Goal: Task Accomplishment & Management: Complete application form

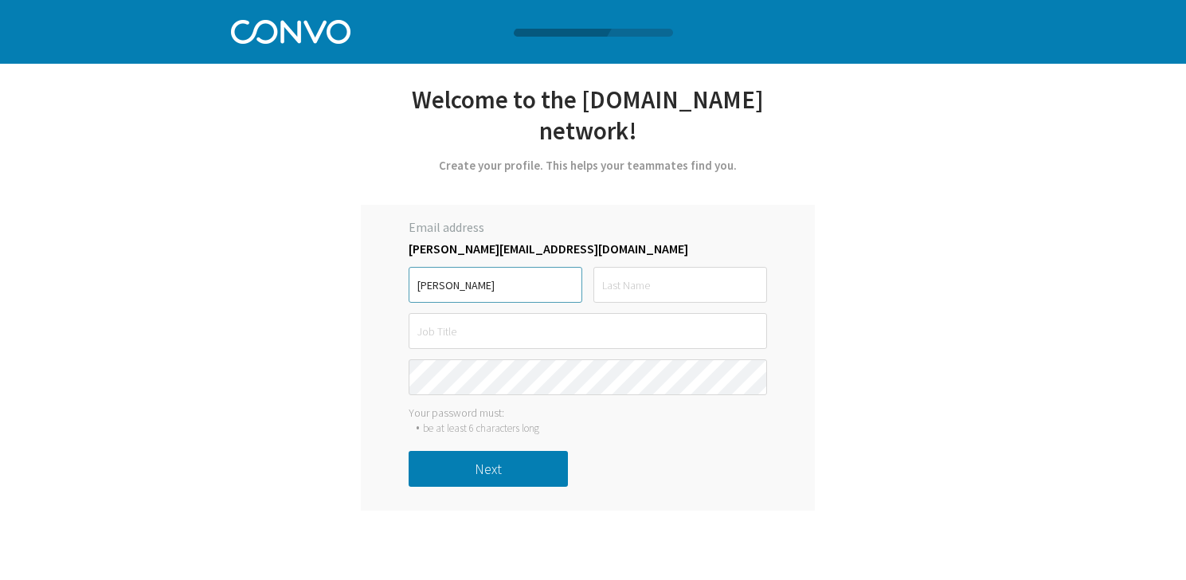
type input "[PERSON_NAME]"
click at [690, 295] on input "text" at bounding box center [680, 285] width 174 height 36
type input "Odili"
click at [634, 329] on input "text" at bounding box center [588, 331] width 358 height 36
type input "Support"
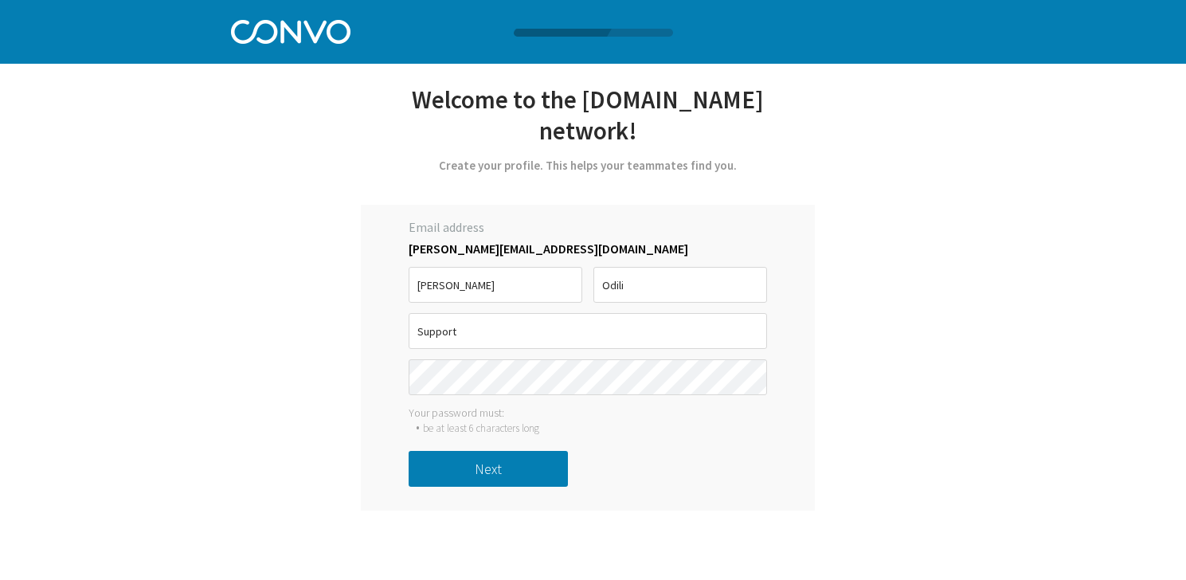
click at [765, 395] on div "Email address [PERSON_NAME][EMAIL_ADDRESS][DOMAIN_NAME] [PERSON_NAME] Support m…" at bounding box center [588, 358] width 454 height 306
click at [754, 371] on keeper-lock "Open Keeper Popup" at bounding box center [749, 377] width 19 height 19
type input "Odili"
click at [547, 469] on button "Next" at bounding box center [488, 469] width 159 height 36
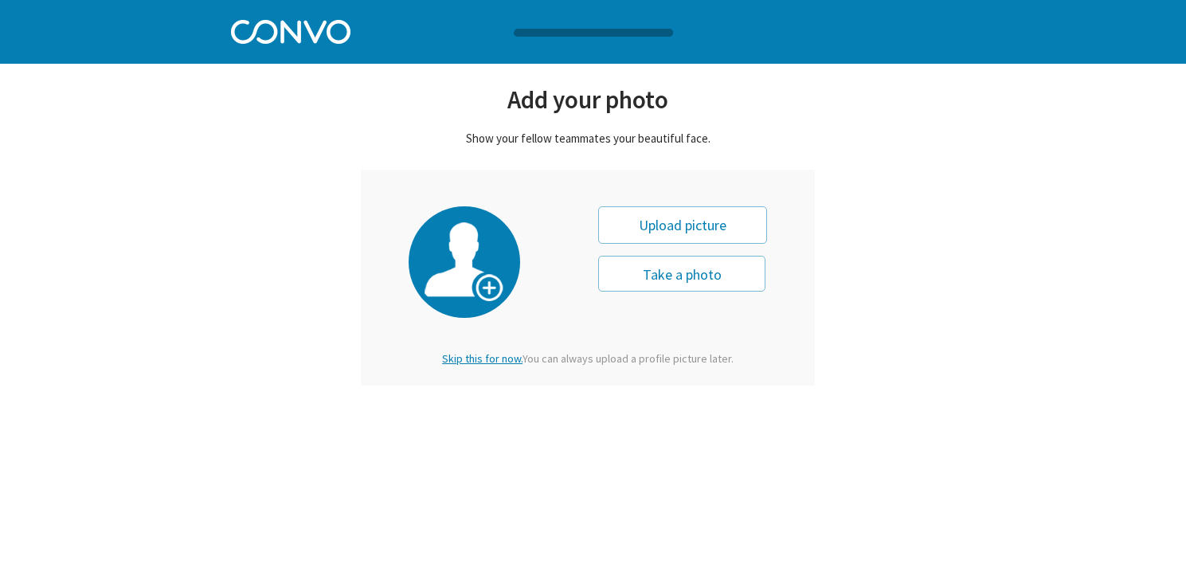
click at [660, 233] on div "Upload picture" at bounding box center [682, 224] width 169 height 37
type input "0"
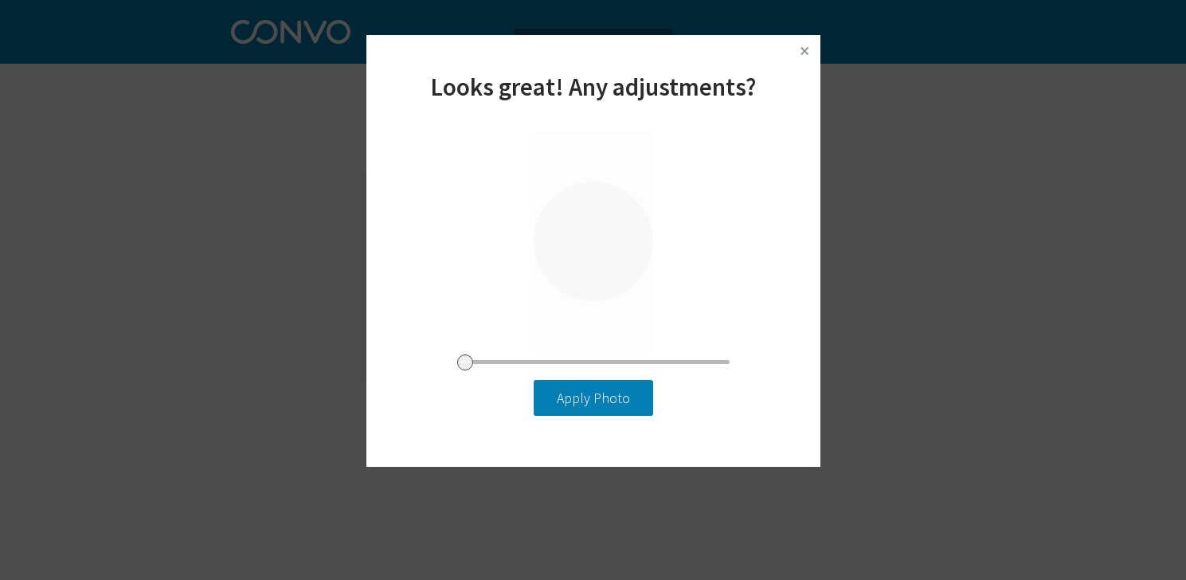
drag, startPoint x: 635, startPoint y: 221, endPoint x: 630, endPoint y: 259, distance: 38.5
click at [630, 259] on div at bounding box center [593, 241] width 119 height 223
click at [573, 405] on button "Apply Photo" at bounding box center [593, 398] width 119 height 36
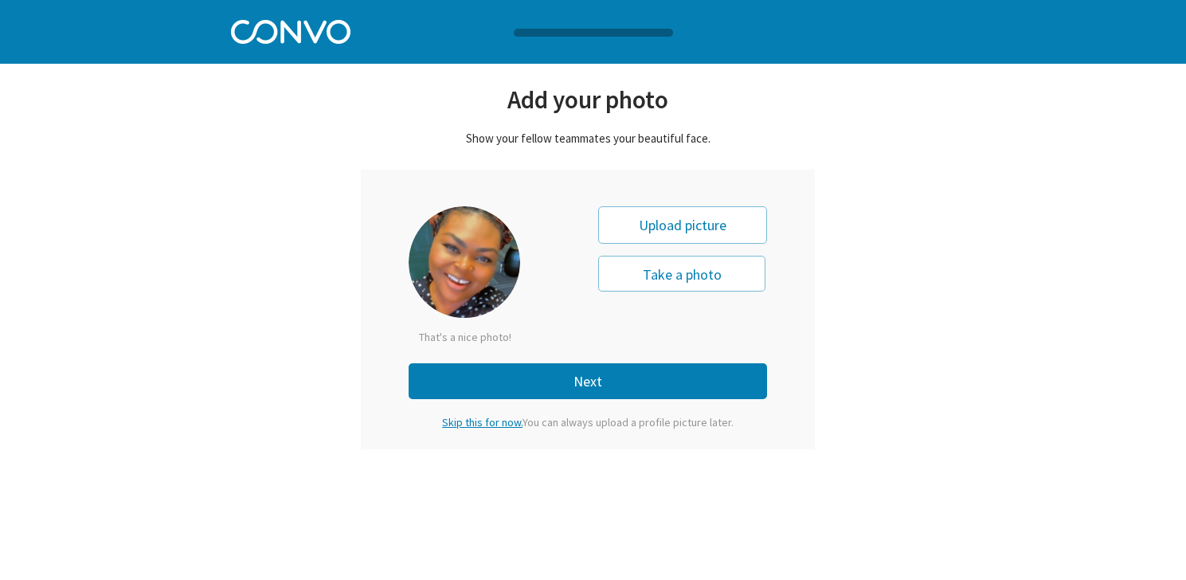
click at [574, 394] on button "Next" at bounding box center [588, 381] width 358 height 36
